Goal: Task Accomplishment & Management: Manage account settings

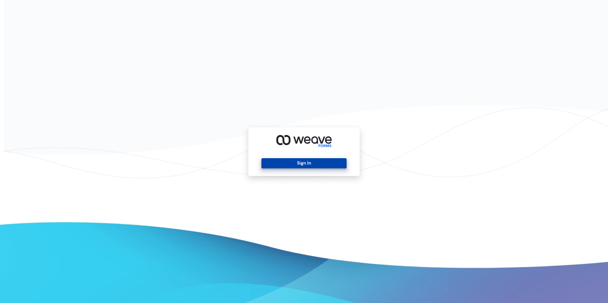
click at [324, 159] on button "Sign In" at bounding box center [303, 163] width 85 height 10
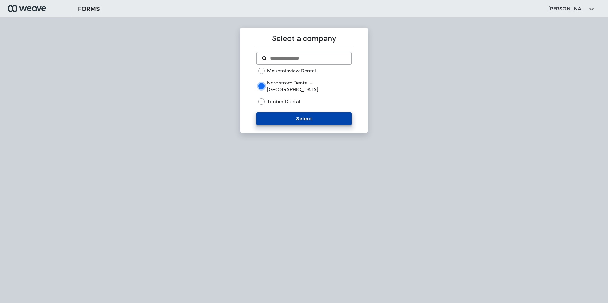
click at [299, 112] on button "Select" at bounding box center [303, 118] width 95 height 13
